Goal: Task Accomplishment & Management: Manage account settings

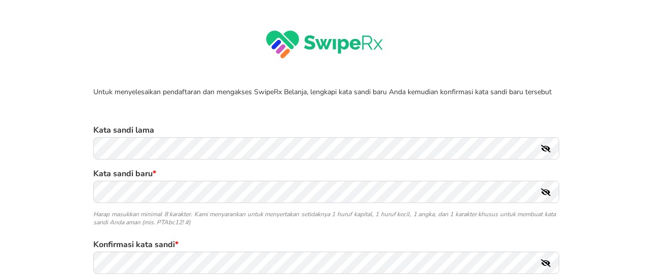
click at [541, 147] on icon at bounding box center [546, 149] width 10 height 8
click at [541, 146] on icon at bounding box center [546, 149] width 10 height 8
